Goal: Task Accomplishment & Management: Use online tool/utility

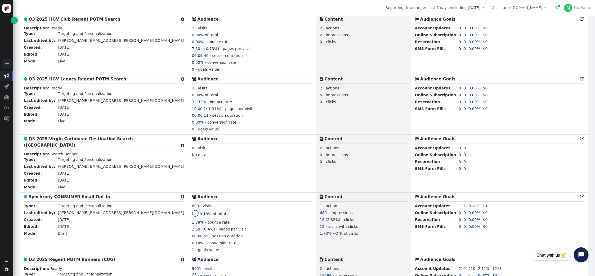
scroll to position [316, 0]
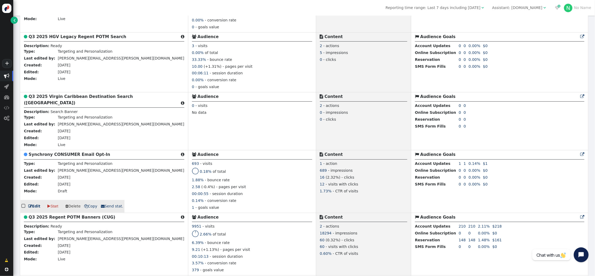
click at [72, 156] on b "Synchrony CONSUMER Email Opt-In" at bounding box center [70, 154] width 82 height 5
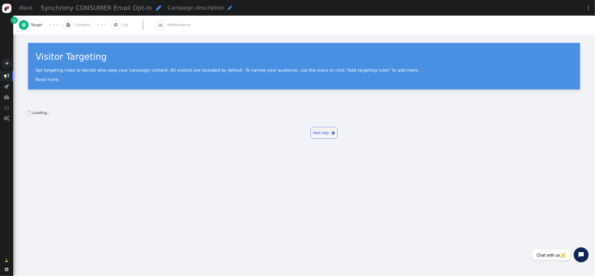
click at [76, 25] on span "Content" at bounding box center [84, 25] width 17 height 6
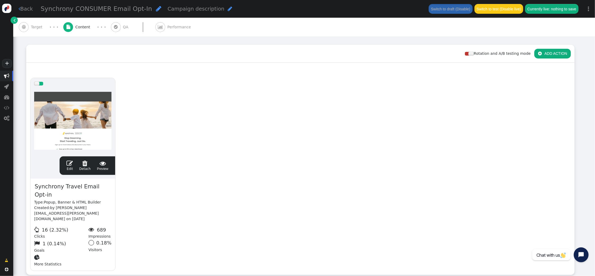
scroll to position [72, 0]
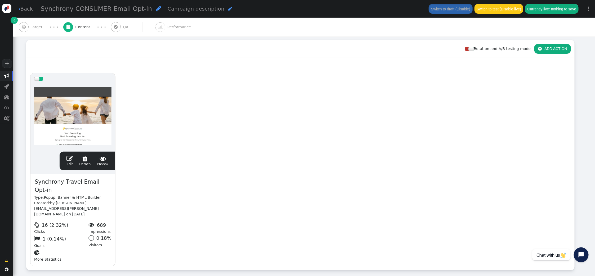
click at [69, 156] on span "" at bounding box center [70, 159] width 6 height 6
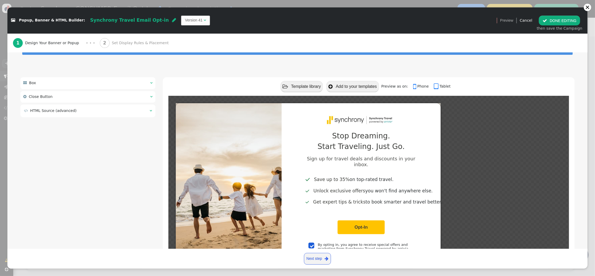
scroll to position [30, 0]
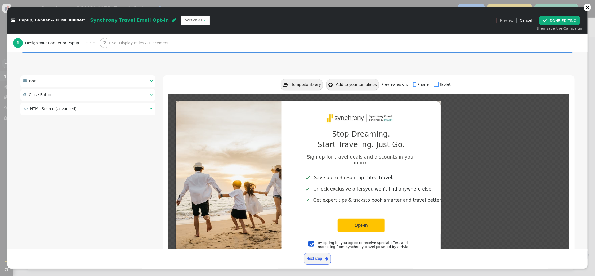
click at [149, 109] on td "" at bounding box center [150, 109] width 6 height 6
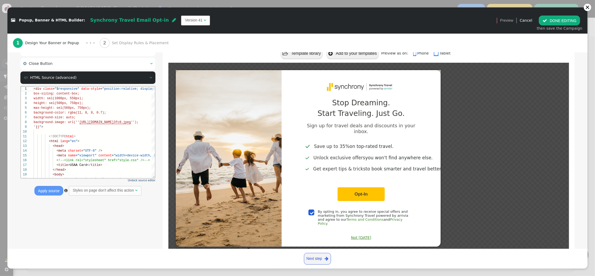
scroll to position [74, 0]
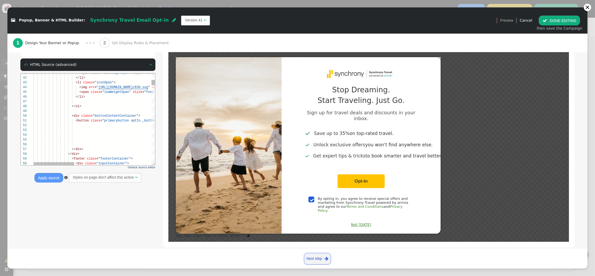
click at [113, 136] on div at bounding box center [209, 135] width 352 height 5
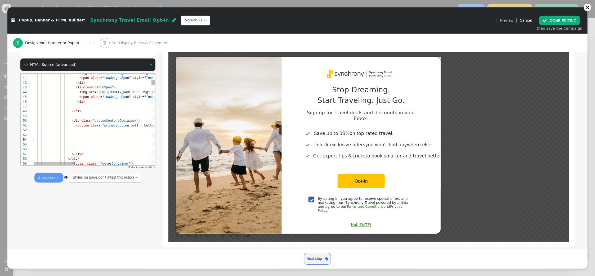
type textarea "<div class="$responsive" data-style="position:relative; display:inline-block; $…"
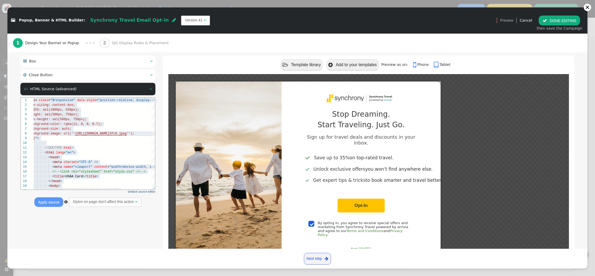
scroll to position [74, 0]
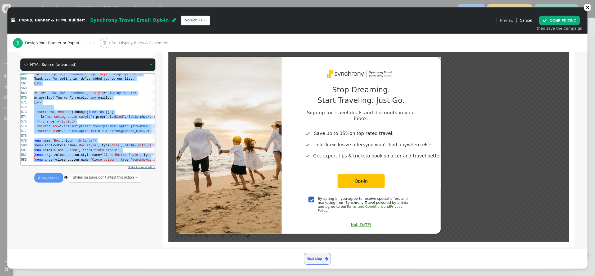
click at [148, 167] on span "Undock source editor" at bounding box center [142, 167] width 28 height 3
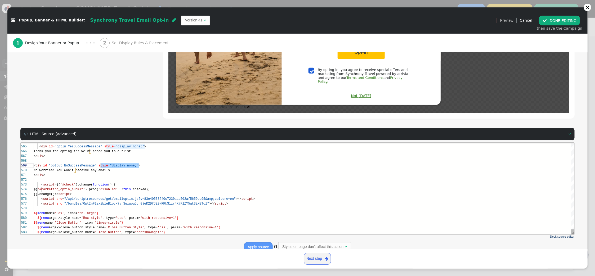
scroll to position [38, 67]
drag, startPoint x: 139, startPoint y: 165, endPoint x: 100, endPoint y: 164, distance: 39.2
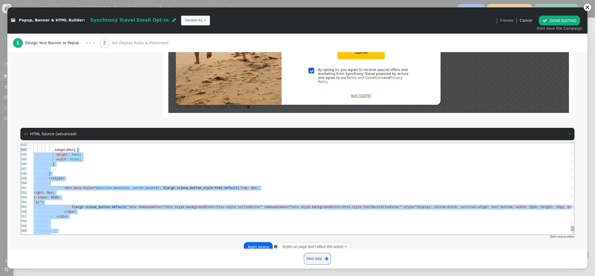
scroll to position [24, 59]
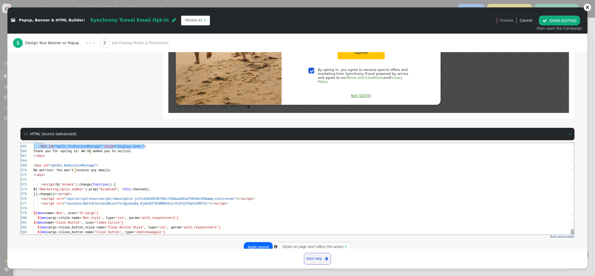
click at [138, 162] on div at bounding box center [303, 160] width 541 height 5
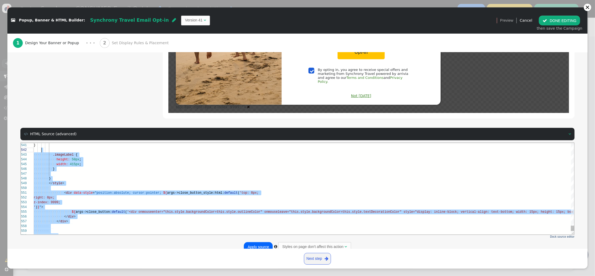
scroll to position [28, 65]
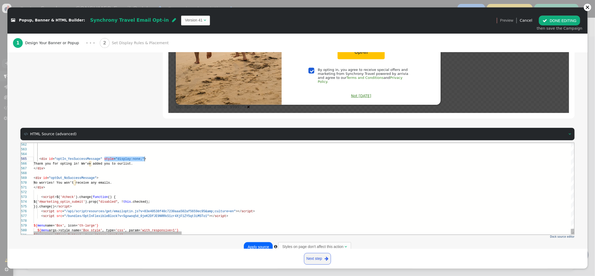
drag, startPoint x: 105, startPoint y: 159, endPoint x: 142, endPoint y: 159, distance: 37.4
click at [265, 242] on button "Apply source" at bounding box center [258, 247] width 29 height 10
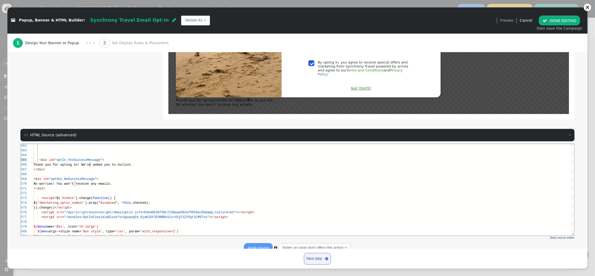
scroll to position [212, 0]
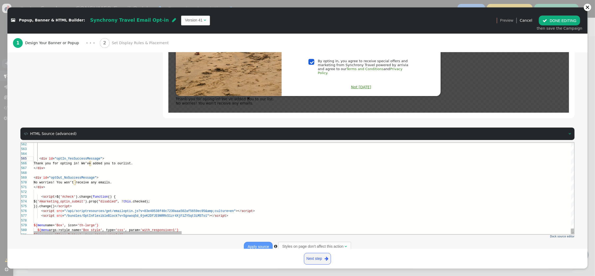
click at [97, 177] on span ">" at bounding box center [97, 178] width 2 height 4
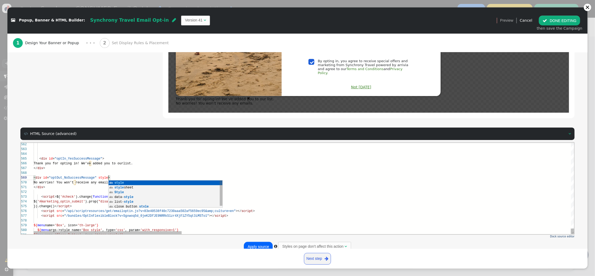
scroll to position [38, 76]
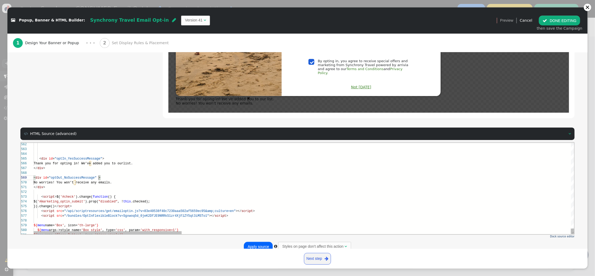
type textarea "<div id="optIn_YesSuccessMessage"> Thank you for opting in! We’ve added you to …"
click at [185, 20] on td "Version 41" at bounding box center [193, 20] width 17 height 6
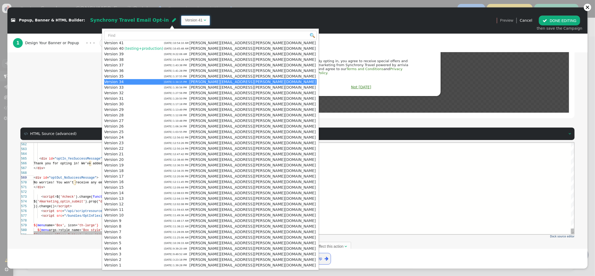
scroll to position [33, 0]
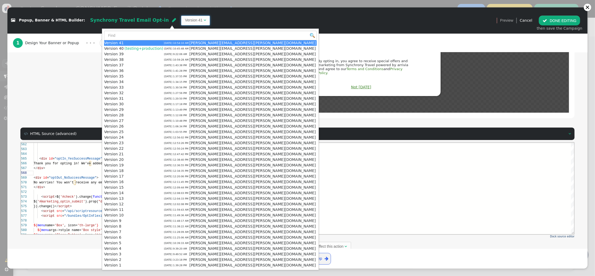
click at [230, 13] on div " Popup, Banner & HTML Builder: Synchrony Travel Email Opt-in  Version 41 " at bounding box center [250, 20] width 486 height 17
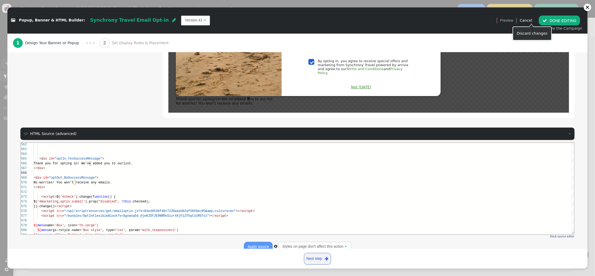
click at [530, 20] on link "Cancel" at bounding box center [526, 20] width 12 height 4
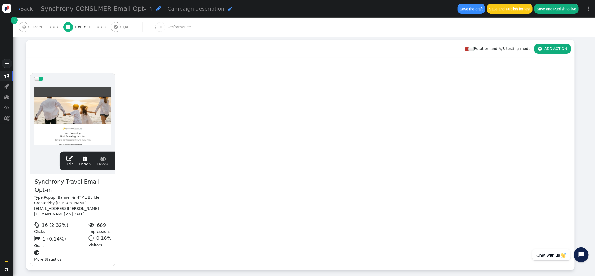
scroll to position [48, 0]
click at [69, 156] on span "" at bounding box center [70, 159] width 6 height 6
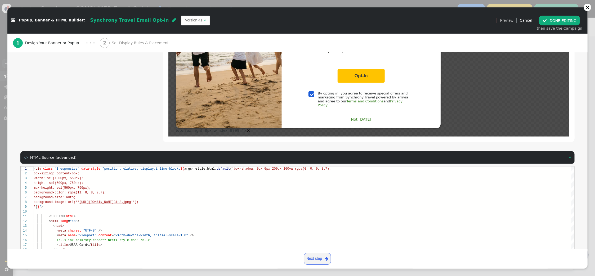
scroll to position [203, 0]
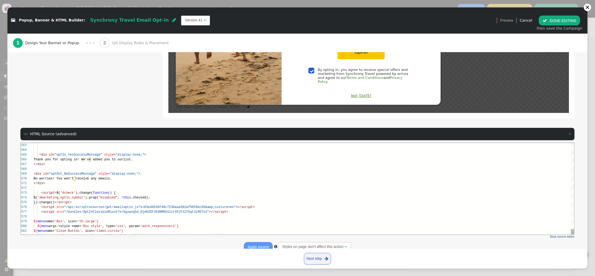
type textarea "<div id="optIn_YesSuccessMessage" style="display:none;"> Thank you for opting i…"
click at [228, 178] on div "No worries! You won’t receive any emails." at bounding box center [303, 178] width 541 height 5
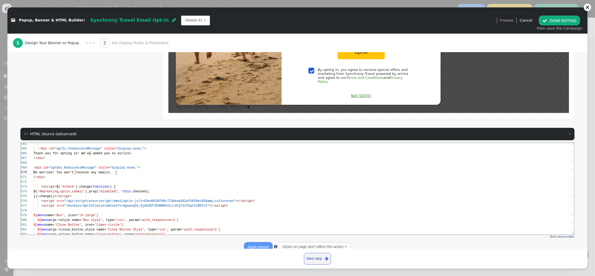
scroll to position [43, 82]
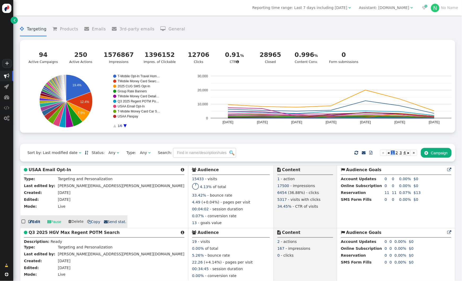
click at [59, 171] on b "USAA Email Opt-In" at bounding box center [50, 170] width 42 height 5
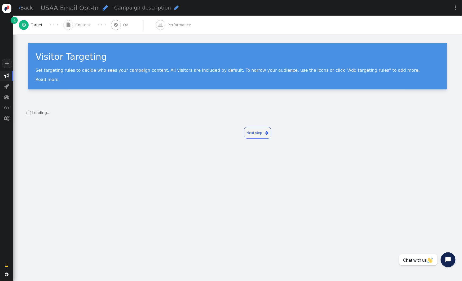
click at [78, 24] on span "Content" at bounding box center [84, 25] width 17 height 6
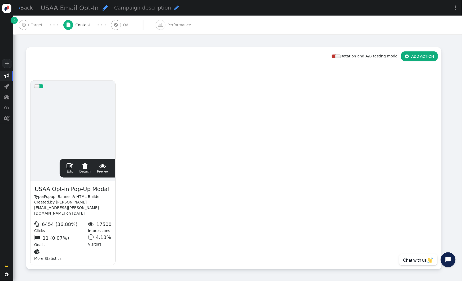
scroll to position [88, 0]
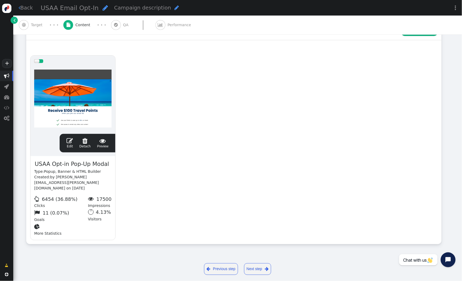
click at [69, 142] on span "" at bounding box center [70, 141] width 6 height 6
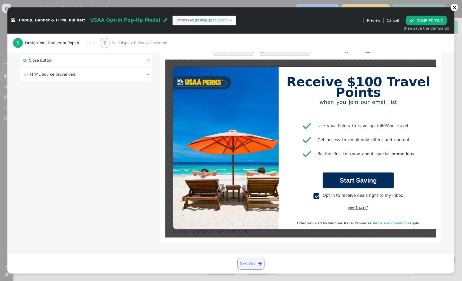
scroll to position [0, 1]
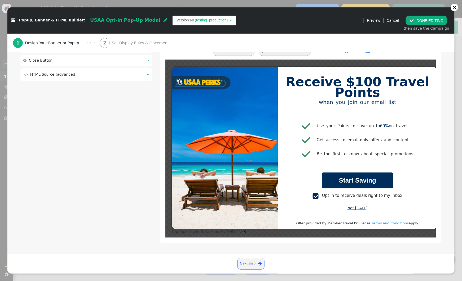
click at [150, 60] on div " Close Button  " at bounding box center [86, 61] width 132 height 12
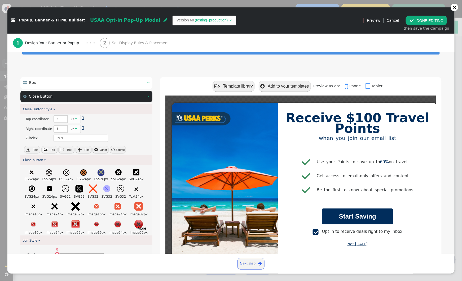
scroll to position [0, 0]
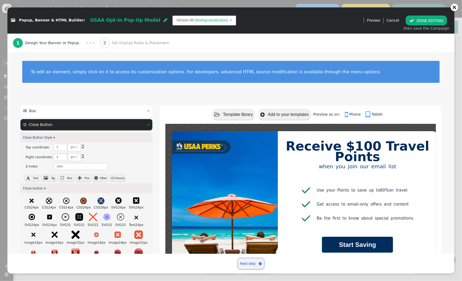
click at [147, 125] on span "" at bounding box center [148, 125] width 2 height 4
